Goal: Transaction & Acquisition: Purchase product/service

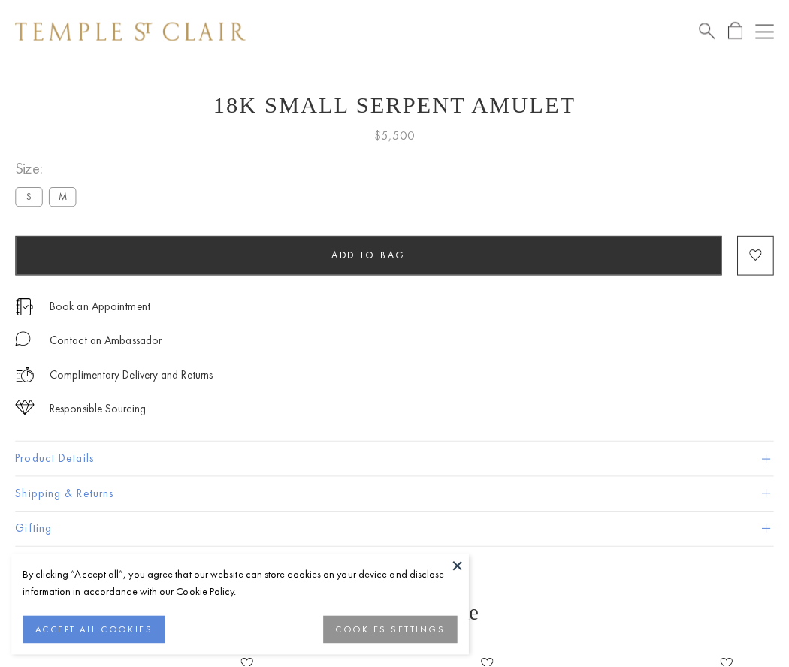
scroll to position [60, 0]
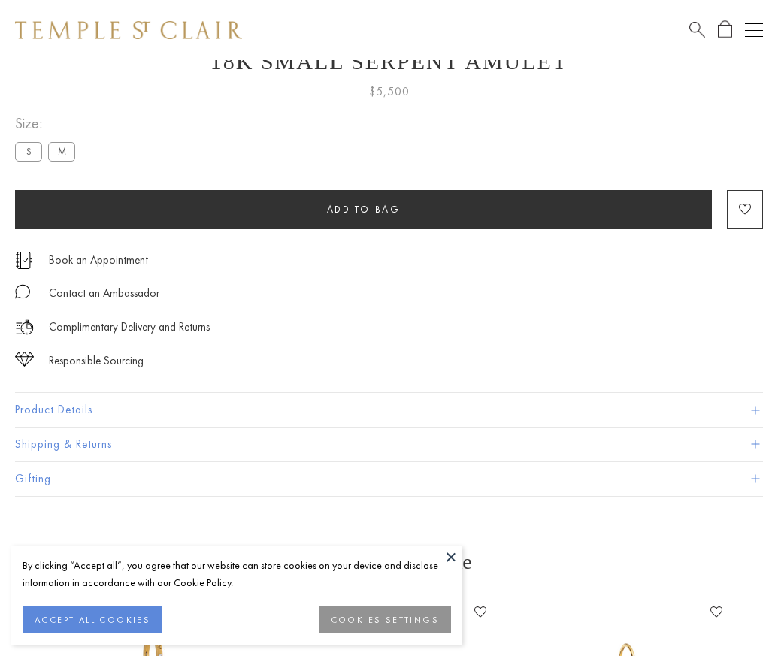
click at [363, 209] on span "Add to bag" at bounding box center [364, 209] width 74 height 13
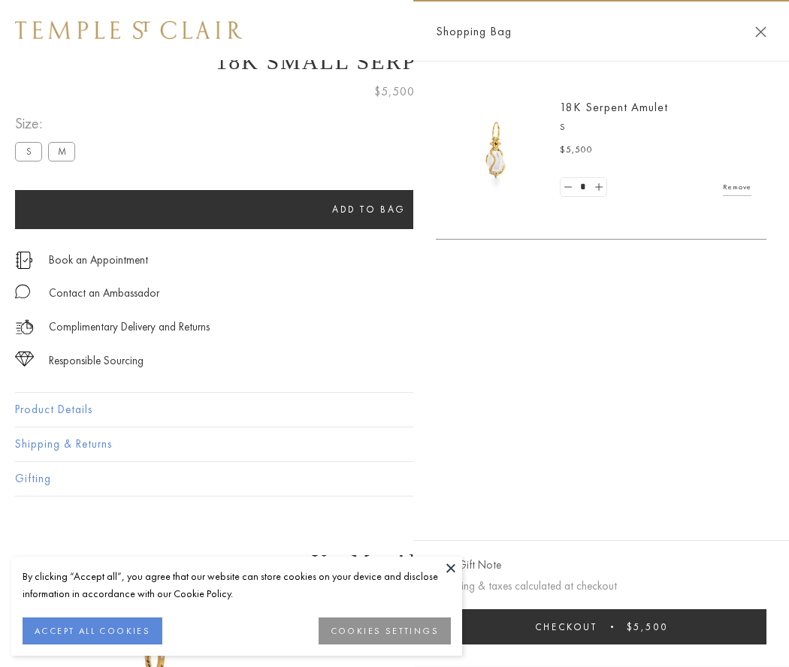
click at [605, 627] on button "Checkout $5,500" at bounding box center [601, 626] width 331 height 35
